Goal: Book appointment/travel/reservation

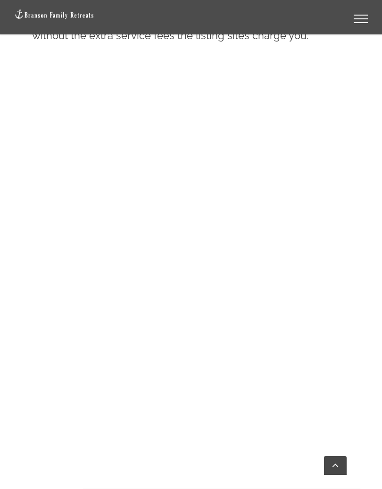
scroll to position [631, 0]
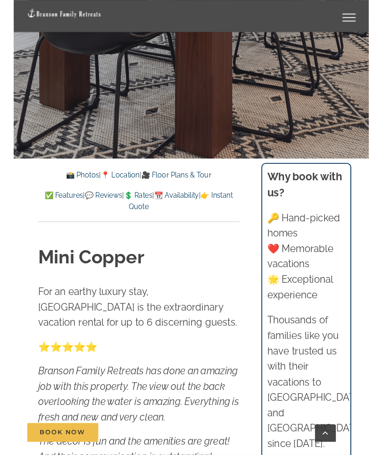
scroll to position [335, 0]
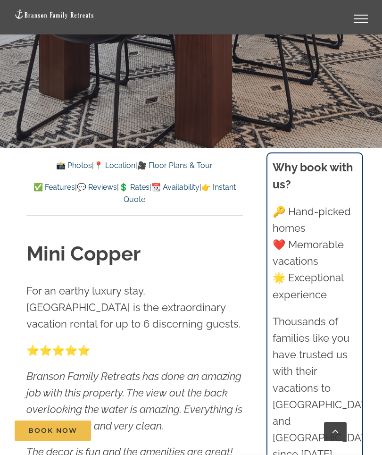
click at [150, 186] on link "💲 Rates" at bounding box center [134, 187] width 31 height 9
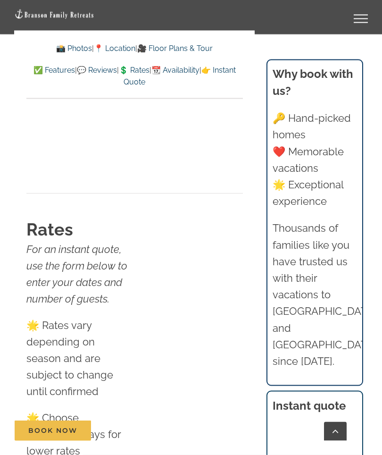
scroll to position [5838, 0]
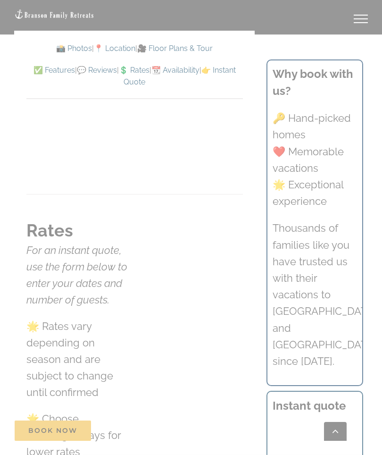
click at [362, 47] on div at bounding box center [191, 227] width 382 height 455
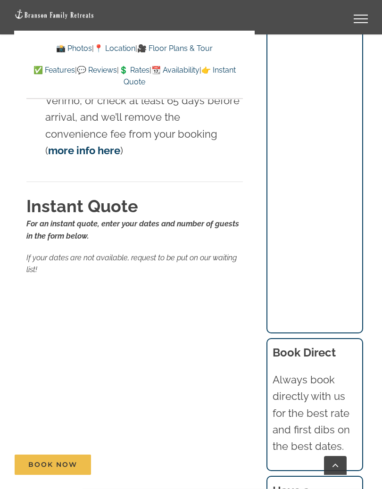
scroll to position [6746, 0]
